Goal: Browse casually

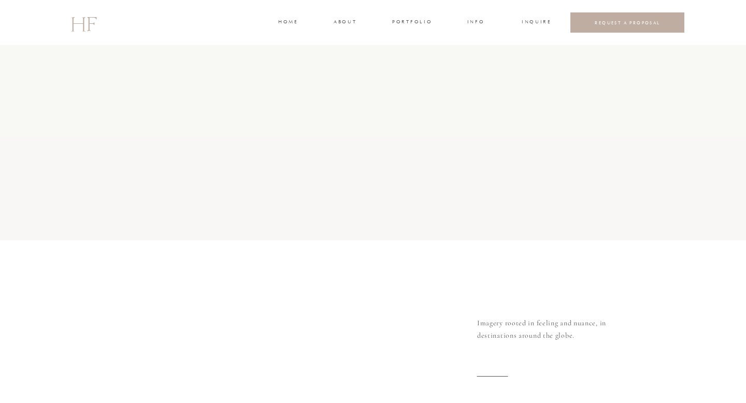
scroll to position [3806, 0]
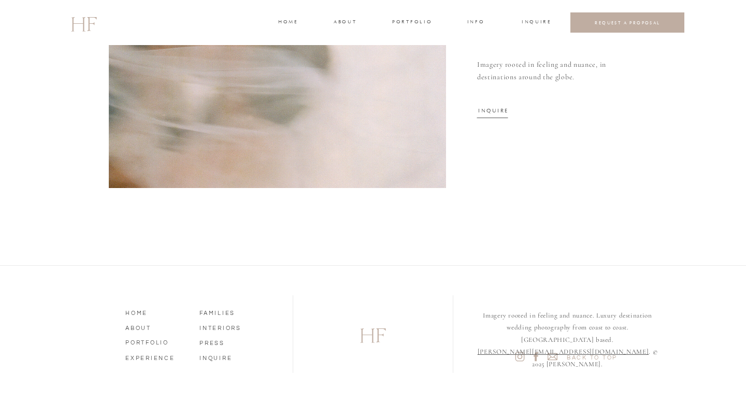
click at [157, 341] on nav "PORTFOLIO" at bounding box center [154, 341] width 59 height 9
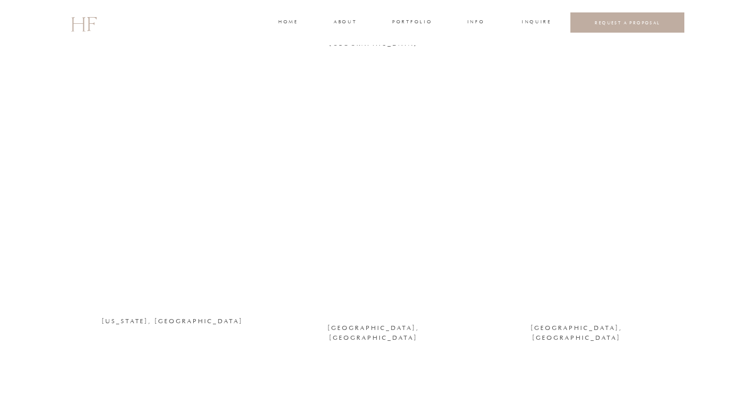
scroll to position [693, 0]
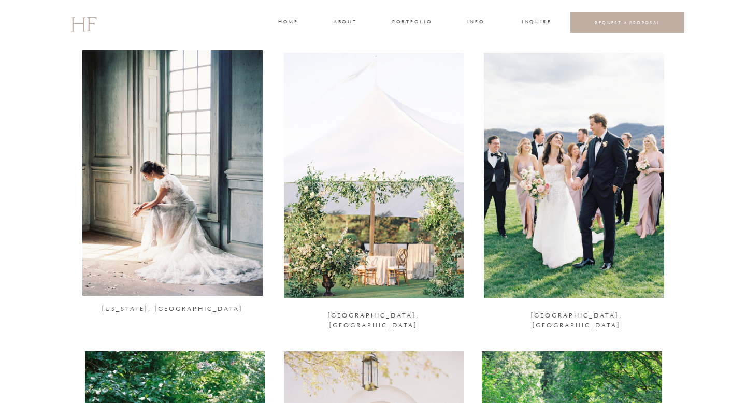
click at [335, 196] on div at bounding box center [374, 176] width 180 height 246
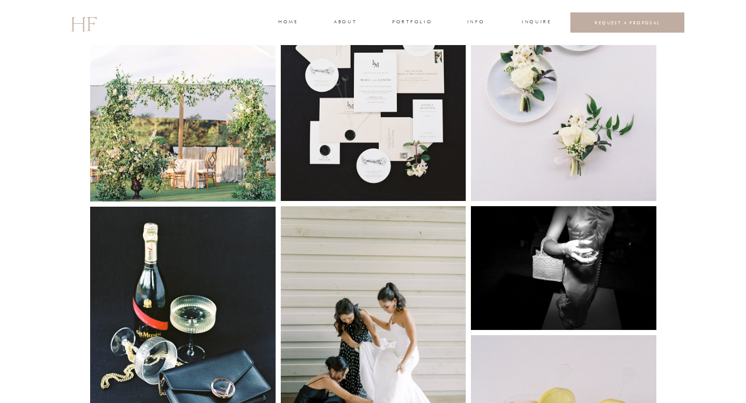
scroll to position [698, 0]
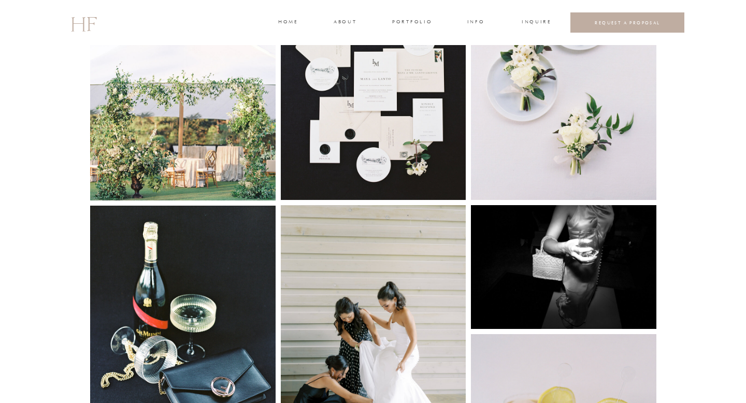
click at [226, 120] on img at bounding box center [182, 77] width 185 height 246
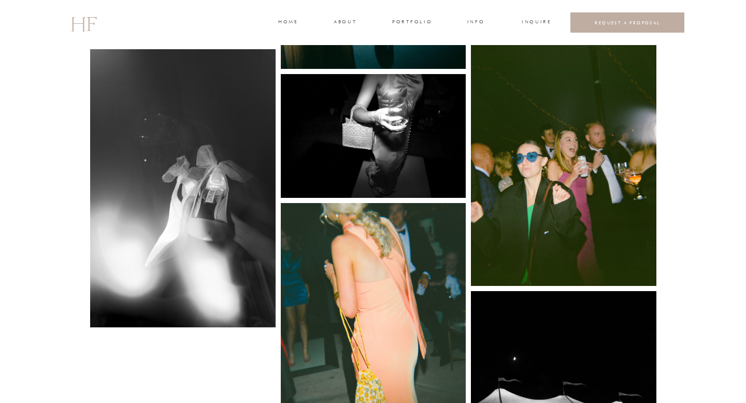
scroll to position [4038, 0]
